Goal: Task Accomplishment & Management: Use online tool/utility

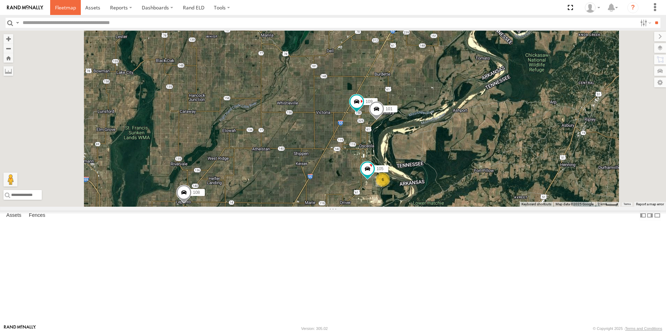
click at [67, 7] on span at bounding box center [65, 7] width 21 height 7
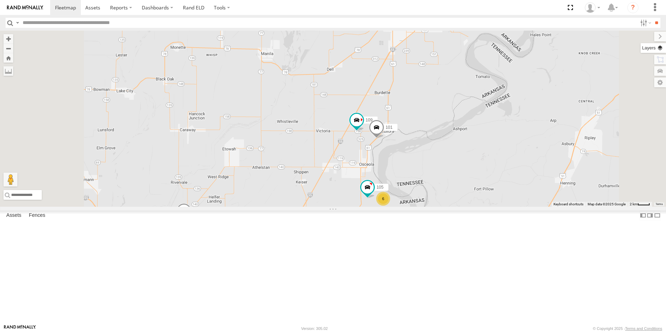
click at [664, 52] on label at bounding box center [653, 48] width 25 height 10
click at [0, 0] on span "Basemaps" at bounding box center [0, 0] width 0 height 0
click at [0, 0] on span "Satellite + Roadmap" at bounding box center [0, 0] width 0 height 0
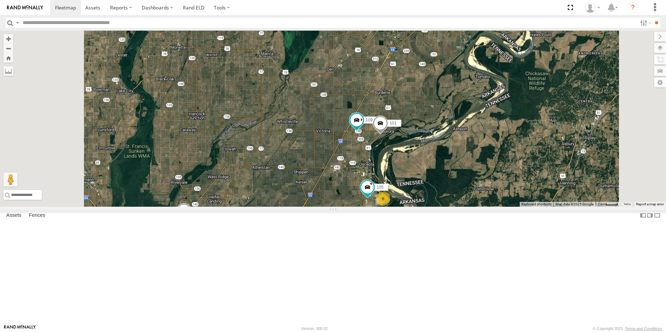
click at [0, 0] on span at bounding box center [0, 0] width 0 height 0
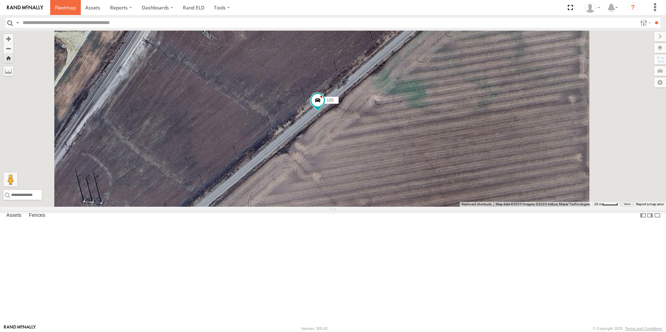
click at [64, 10] on span at bounding box center [65, 7] width 21 height 7
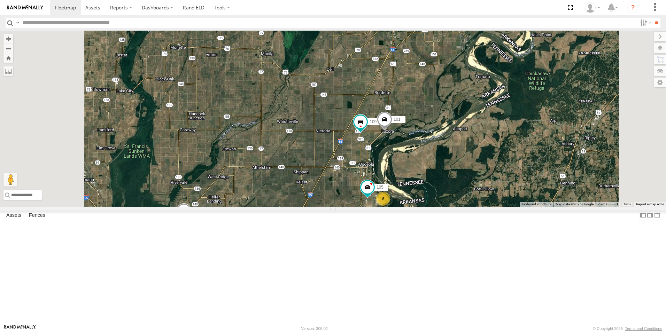
click at [0, 0] on span at bounding box center [0, 0] width 0 height 0
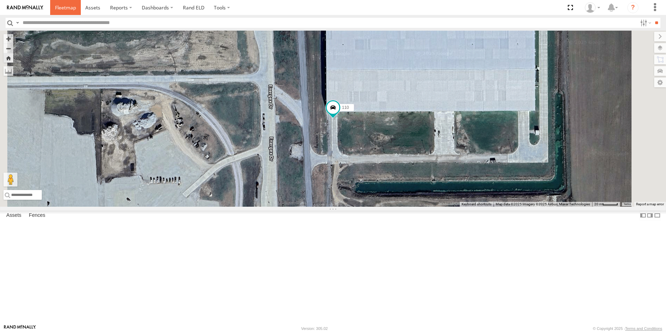
click at [63, 8] on span at bounding box center [65, 7] width 21 height 7
